Goal: Task Accomplishment & Management: Manage account settings

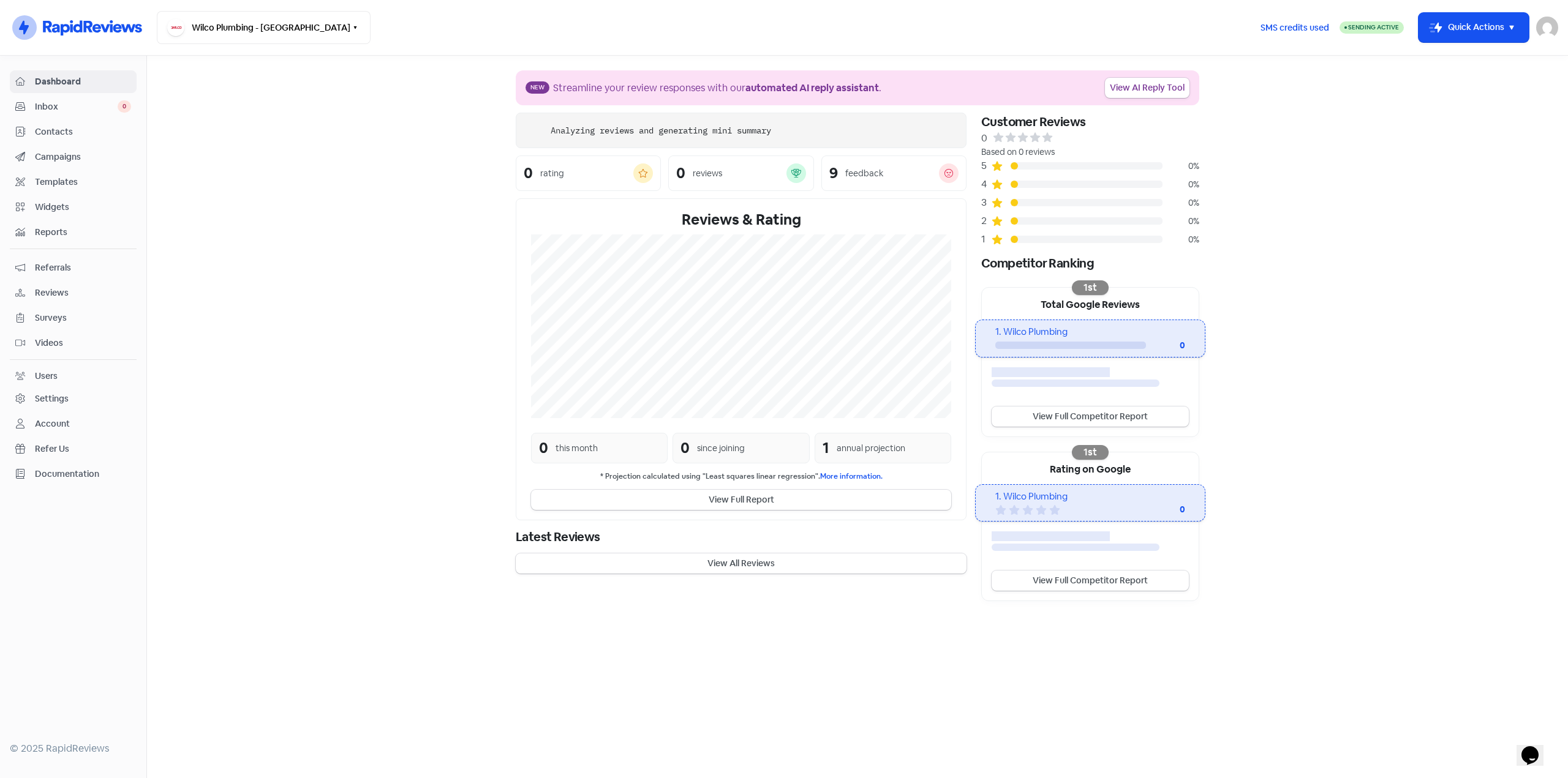
click at [56, 131] on span "Contacts" at bounding box center [83, 132] width 96 height 13
